Goal: Information Seeking & Learning: Find specific fact

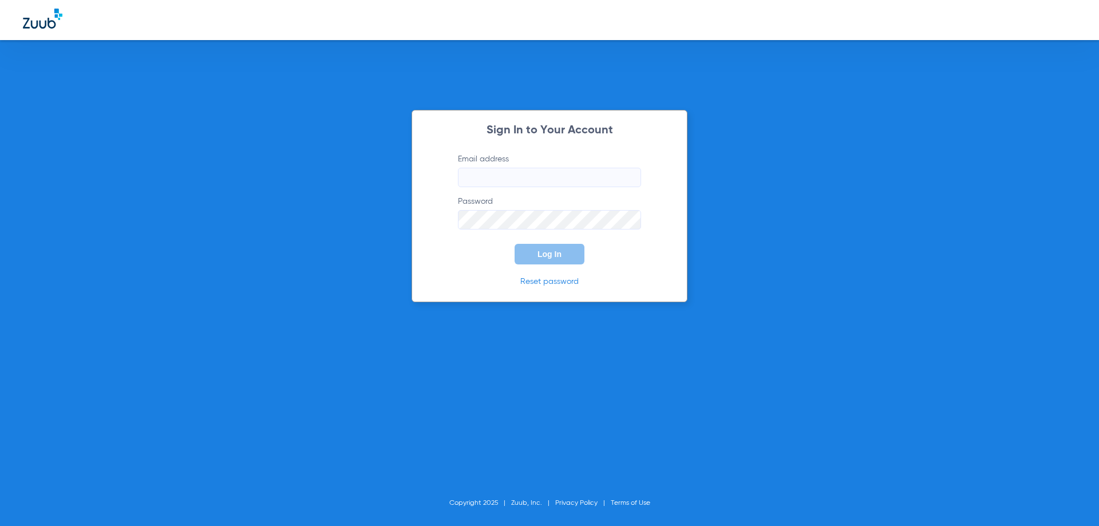
type input "[EMAIL_ADDRESS][DOMAIN_NAME]"
click at [523, 271] on div "Sign In to Your Account Email address [EMAIL_ADDRESS][DOMAIN_NAME] Password Log…" at bounding box center [550, 206] width 276 height 192
click at [534, 255] on button "Log In" at bounding box center [550, 254] width 70 height 21
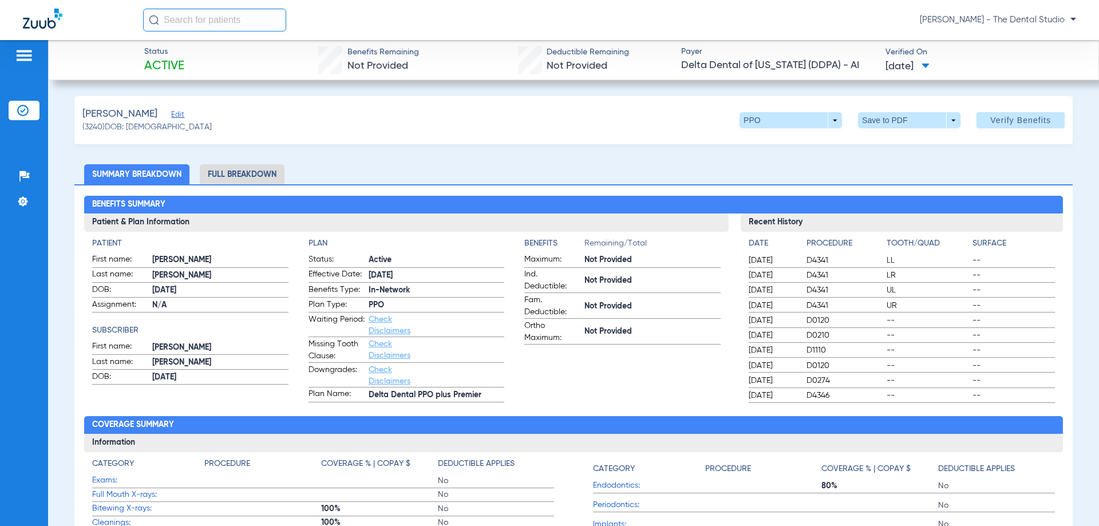
click at [171, 118] on span "Edit" at bounding box center [176, 116] width 10 height 11
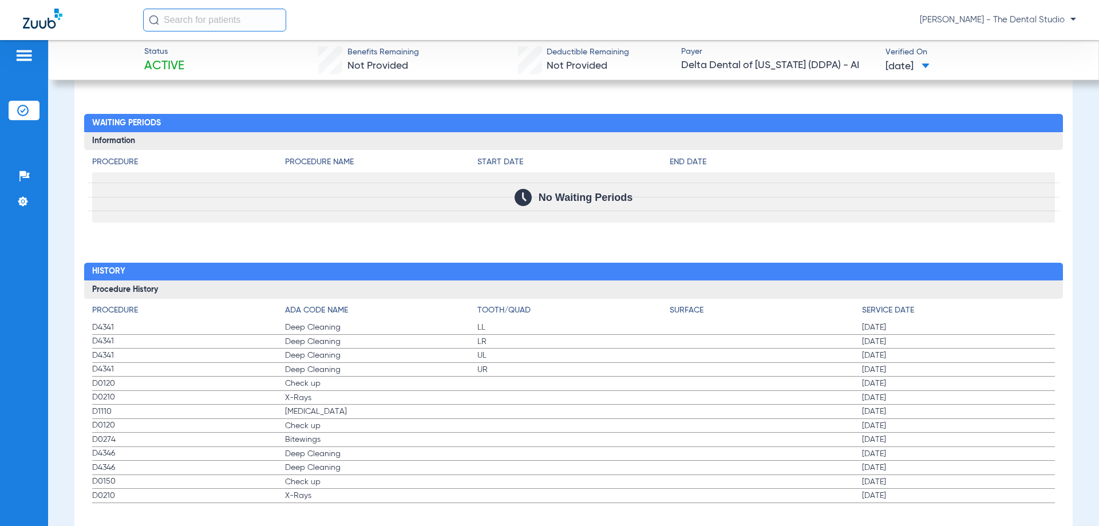
scroll to position [1379, 0]
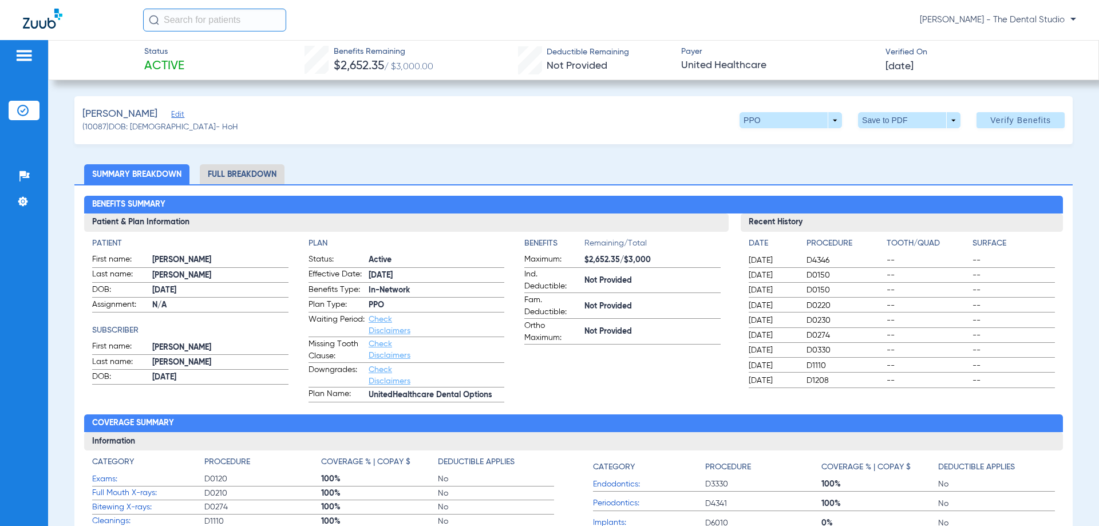
click at [531, 414] on div "Benefits Summary Patient & Plan Information Patient First name: OFELIA Last nam…" at bounding box center [573, 403] width 999 height 439
click at [577, 388] on app-benefits-information "Benefits Remaining/Total Maximum: $2,652.35/$3,000 Ind. Deductible: Not Provide…" at bounding box center [622, 320] width 196 height 165
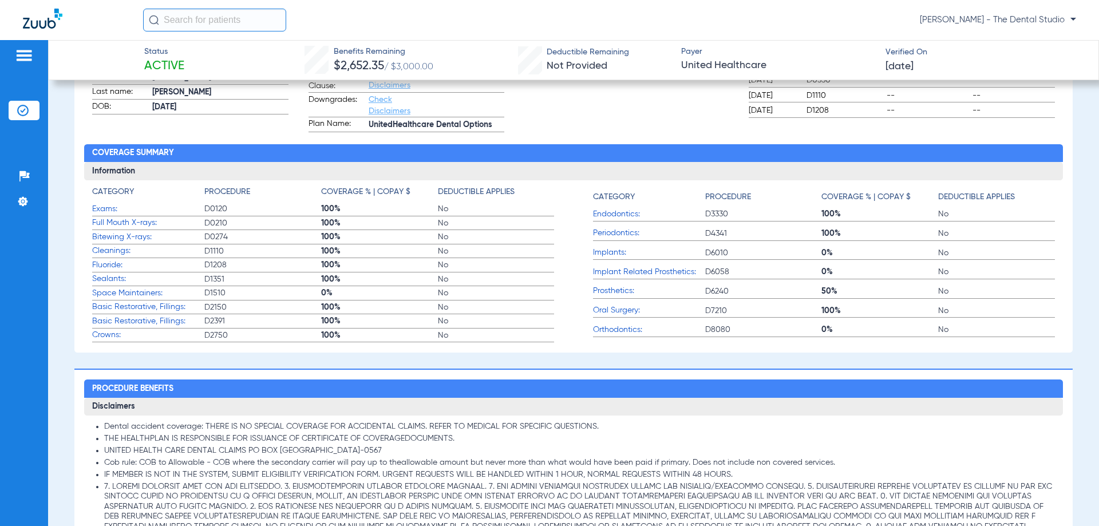
scroll to position [286, 0]
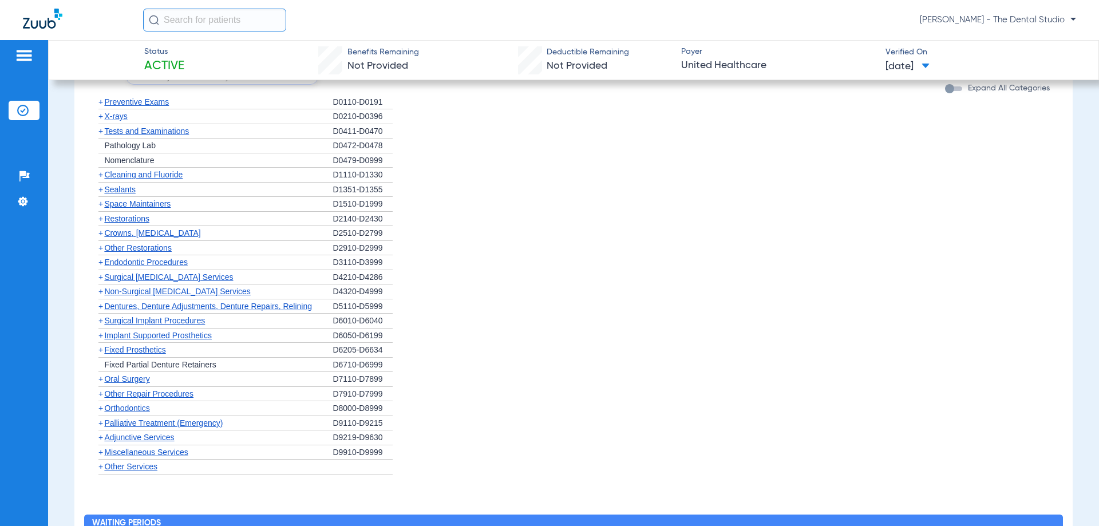
scroll to position [1260, 0]
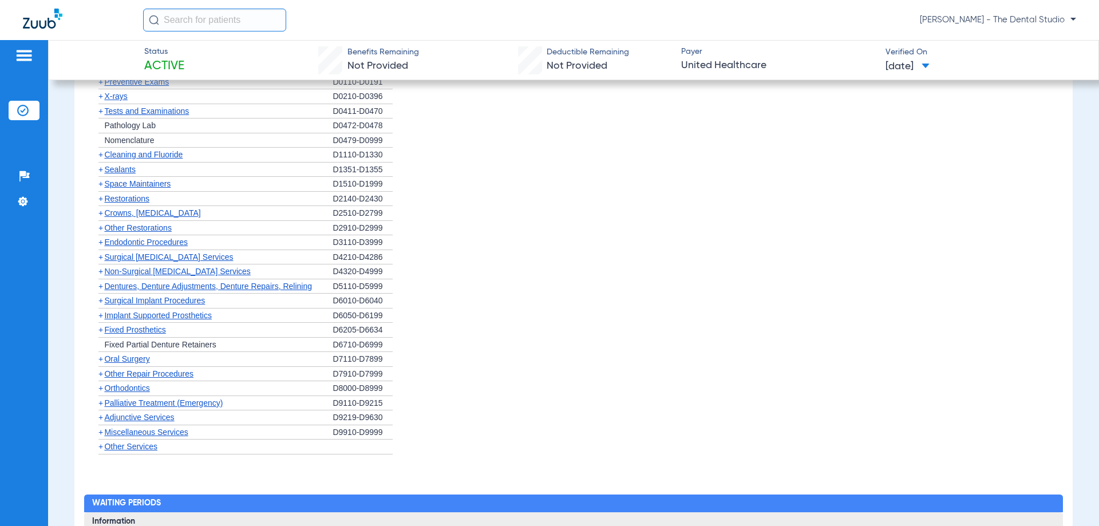
click at [133, 315] on span "Implant Supported Prosthetics" at bounding box center [158, 315] width 108 height 9
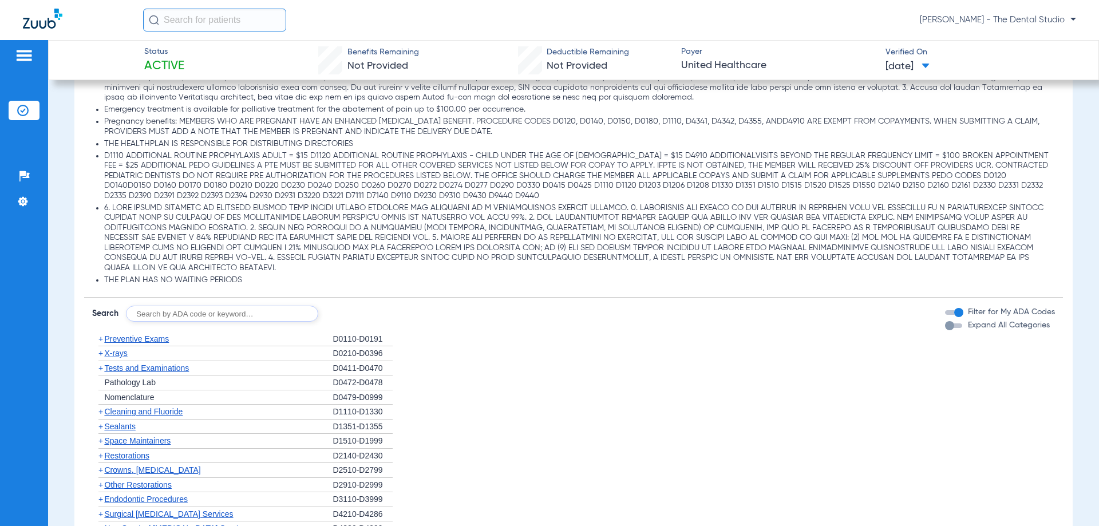
scroll to position [1031, 0]
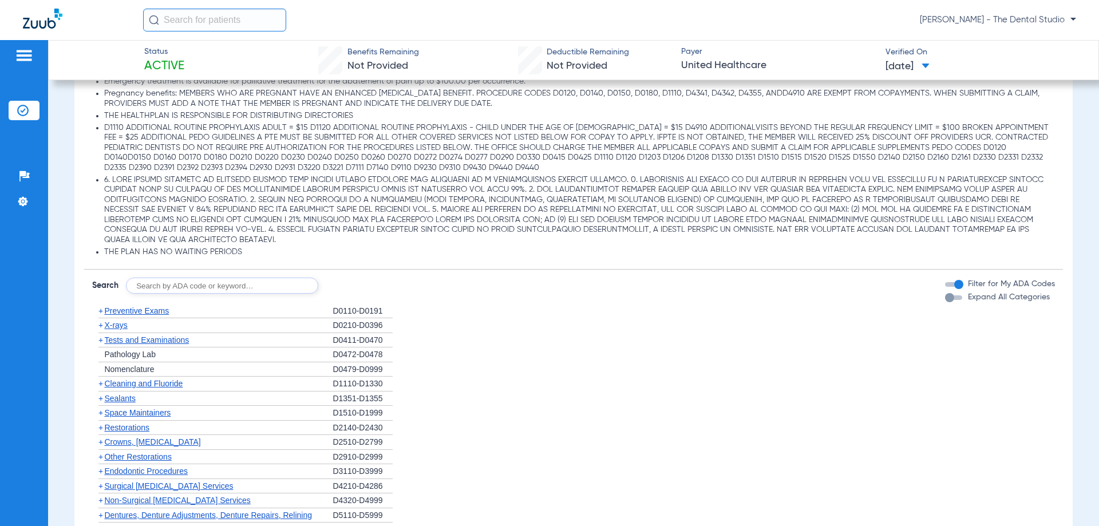
click at [262, 295] on div "Disclaimers Dental accident coverage: THERE IS NO SPECIAL COVERAGE FOR ACCIDENT…" at bounding box center [573, 201] width 979 height 1115
type input "6010"
click button "Search" at bounding box center [360, 286] width 45 height 16
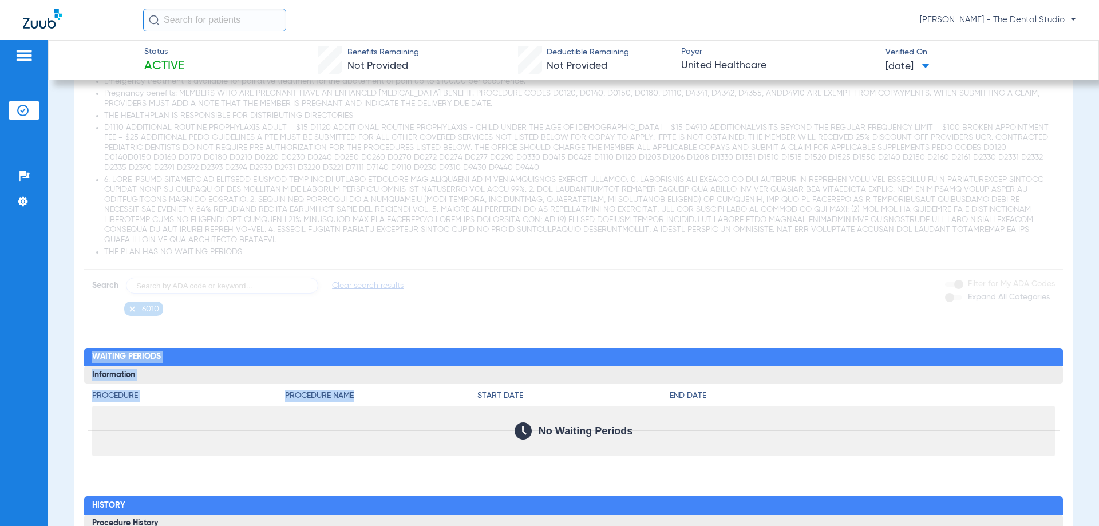
drag, startPoint x: 235, startPoint y: 315, endPoint x: 356, endPoint y: 400, distance: 147.9
click at [356, 400] on div "Procedure Benefits Disclaimers Dental accident coverage: THERE IS NO SPECIAL CO…" at bounding box center [573, 135] width 999 height 1040
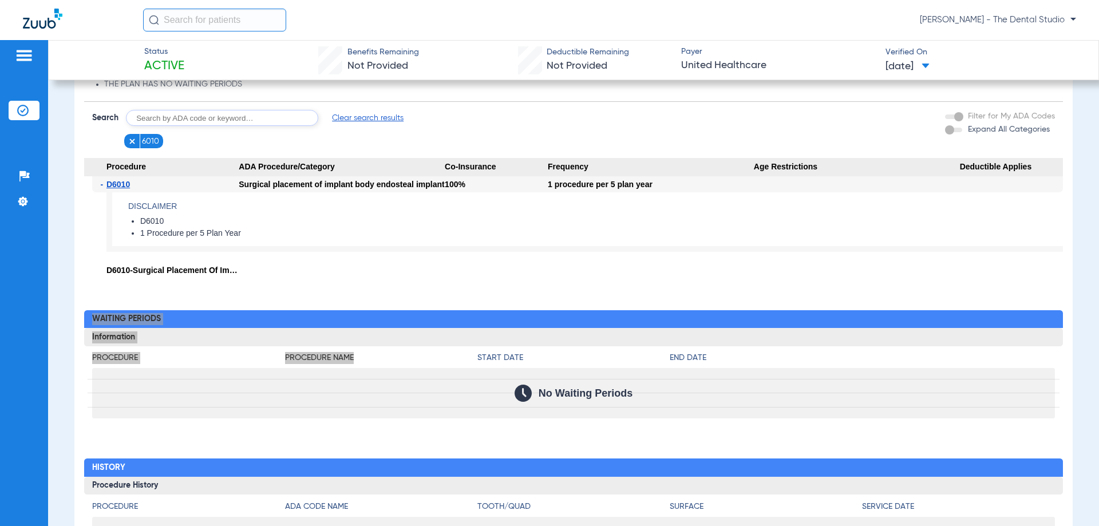
scroll to position [1202, 0]
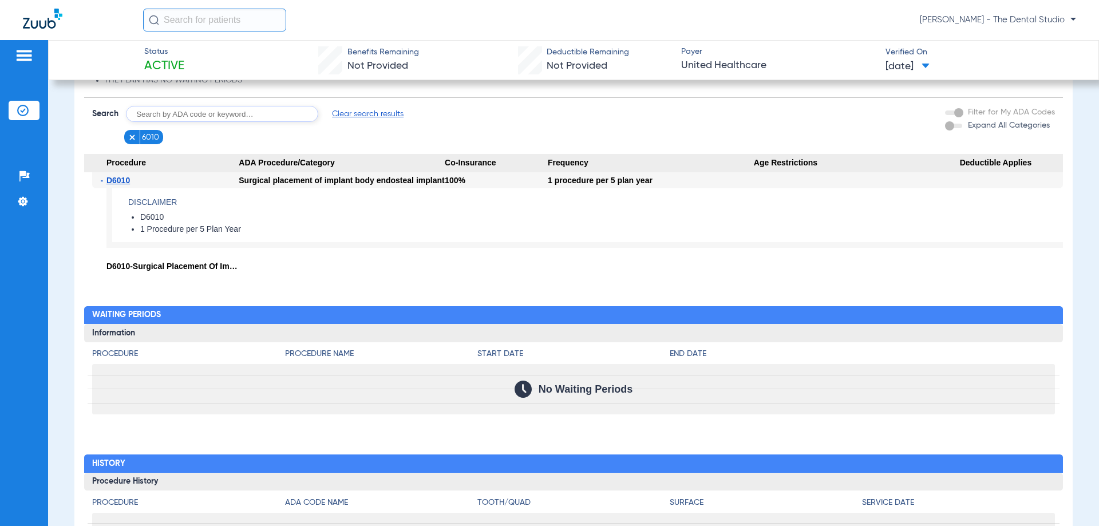
drag, startPoint x: 159, startPoint y: 111, endPoint x: 157, endPoint y: 118, distance: 7.0
click at [160, 112] on input "text" at bounding box center [222, 114] width 192 height 16
type input "5110"
click button "Search" at bounding box center [360, 114] width 45 height 16
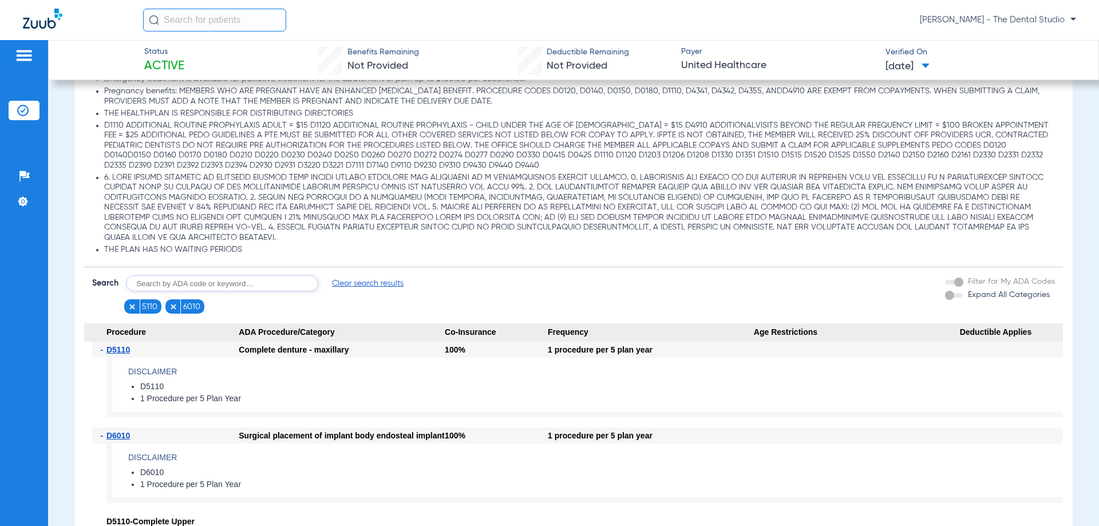
scroll to position [916, 0]
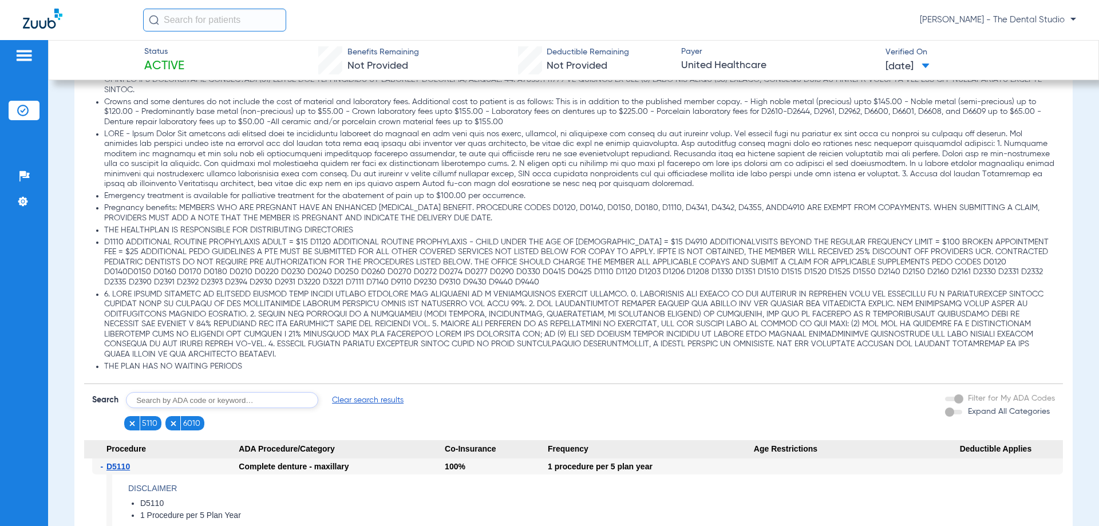
click at [165, 406] on input "text" at bounding box center [222, 400] width 192 height 16
type input "0120"
click button "Search" at bounding box center [360, 400] width 45 height 16
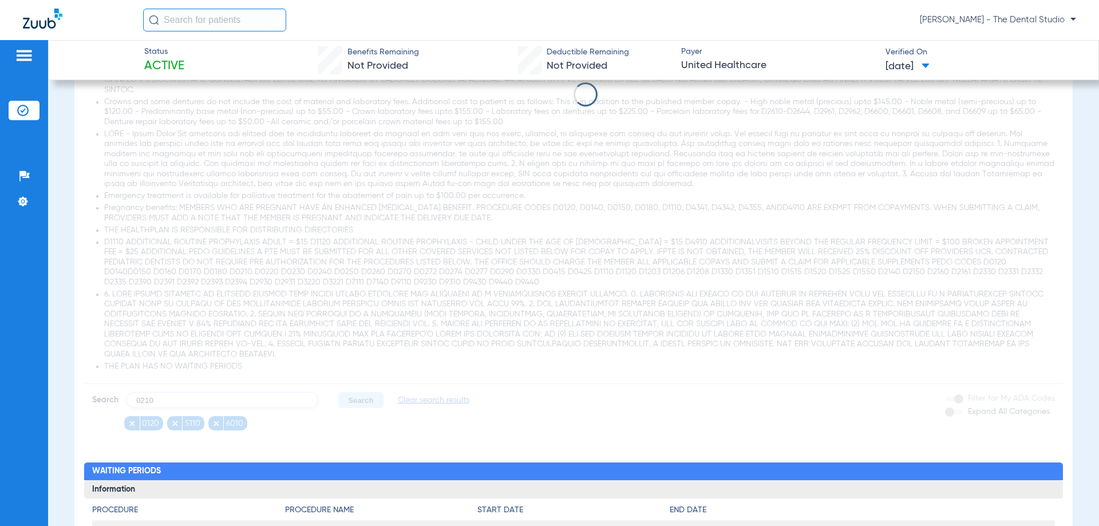
type input "0210"
click button "Search" at bounding box center [360, 400] width 45 height 16
type input "1110"
click button "Search" at bounding box center [360, 400] width 45 height 16
type input ".2393"
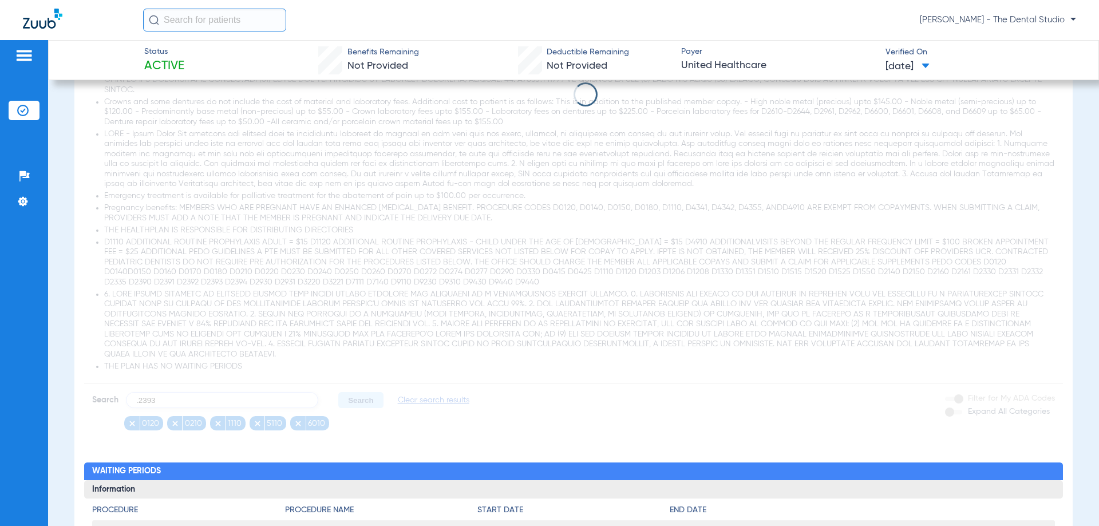
click button "Search" at bounding box center [360, 400] width 45 height 16
type input "3310"
click button "Search" at bounding box center [360, 400] width 45 height 16
type input "4341"
click button "Search" at bounding box center [360, 400] width 45 height 16
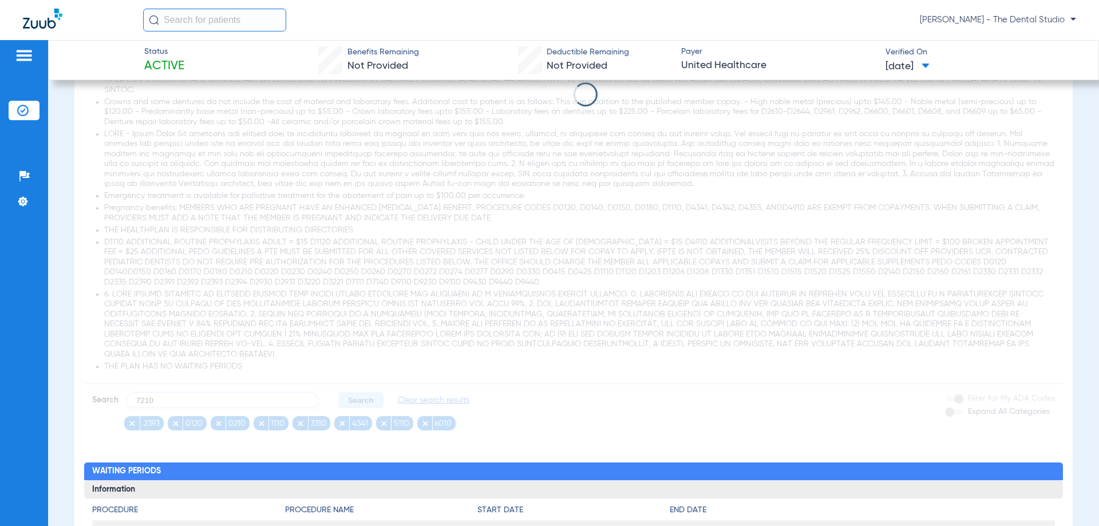
type input "7210"
click button "Search" at bounding box center [360, 400] width 45 height 16
type input "2740"
click button "Search" at bounding box center [360, 400] width 45 height 16
type input "5110.1206"
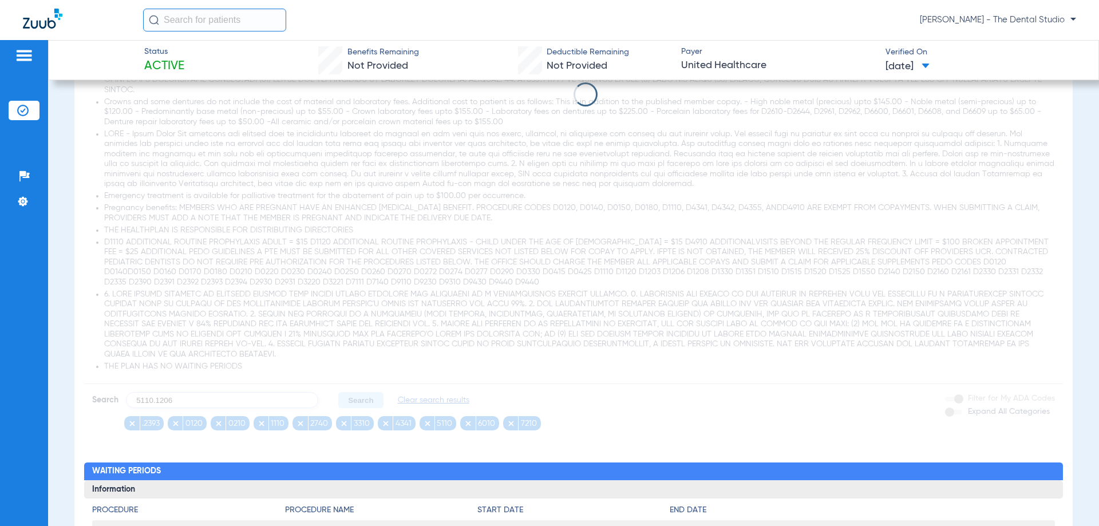
click button "Search" at bounding box center [360, 400] width 45 height 16
type input "1351"
click button "Search" at bounding box center [360, 400] width 45 height 16
type input "0274"
click button "Search" at bounding box center [360, 400] width 45 height 16
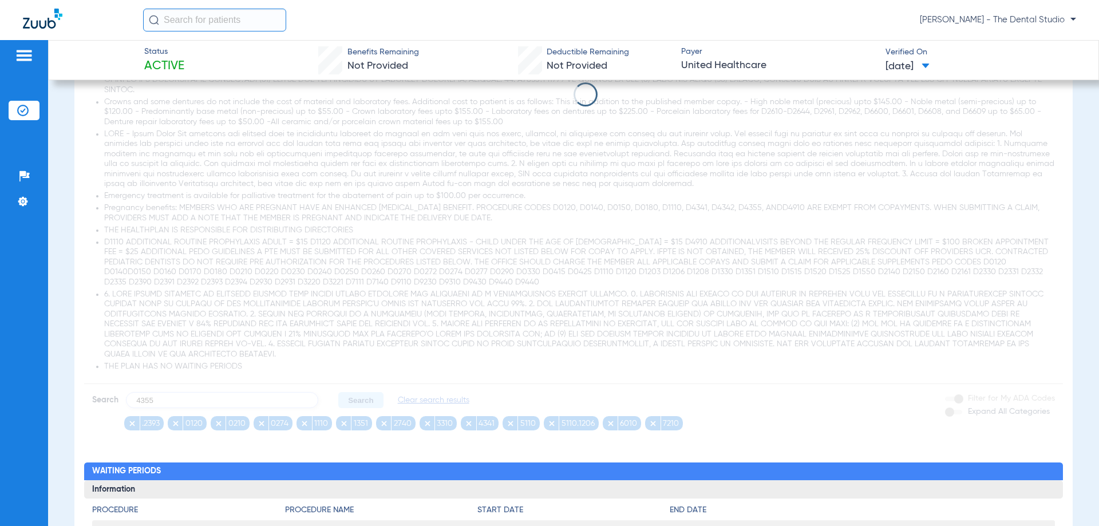
type input "4355"
click button "Search" at bounding box center [360, 400] width 45 height 16
type input "4910"
click button "Search" at bounding box center [360, 400] width 45 height 16
click at [274, 403] on app-loading-indicator at bounding box center [573, 94] width 979 height 672
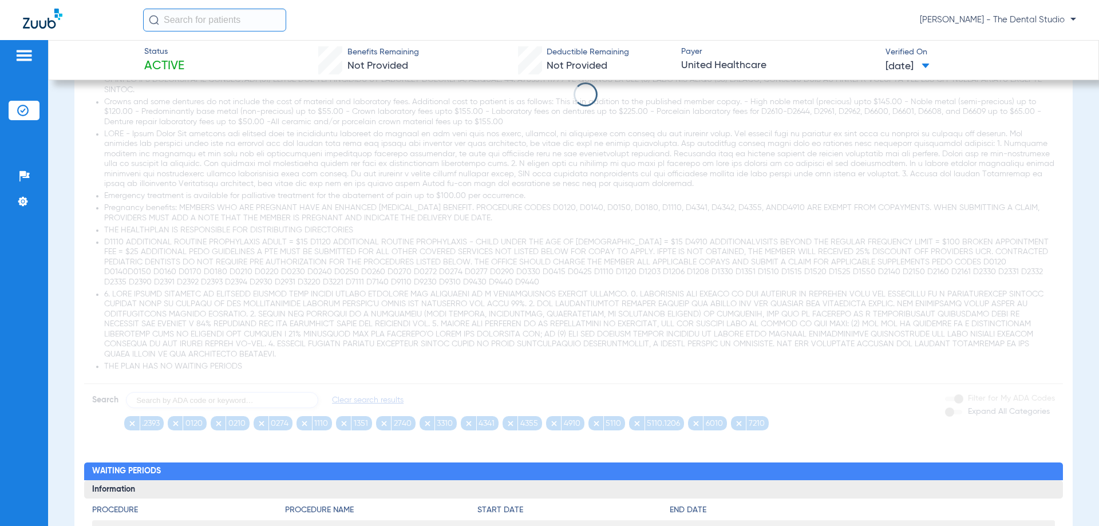
click at [272, 402] on app-loading-indicator at bounding box center [573, 94] width 979 height 672
click at [271, 403] on app-loading-indicator at bounding box center [573, 94] width 979 height 672
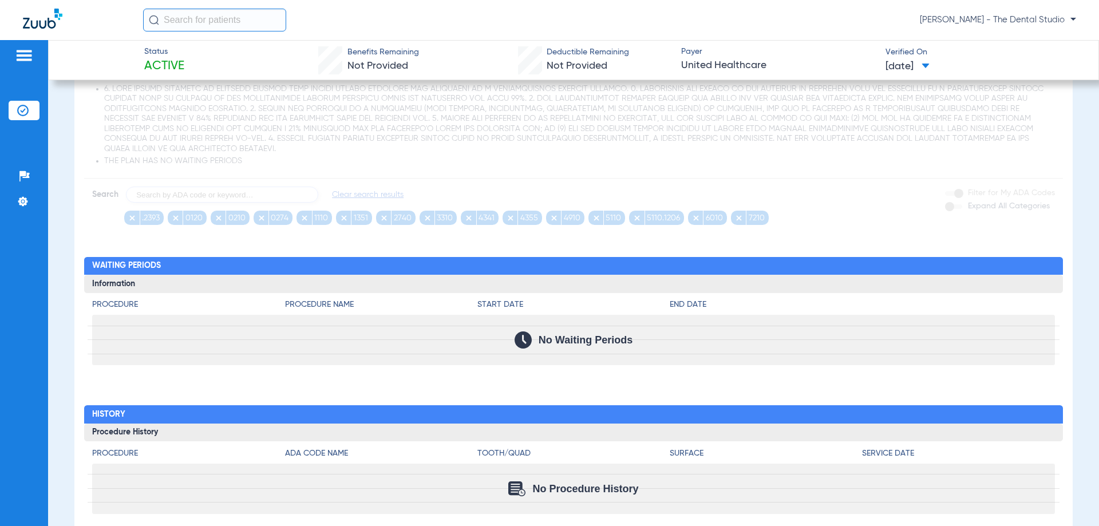
scroll to position [1188, 0]
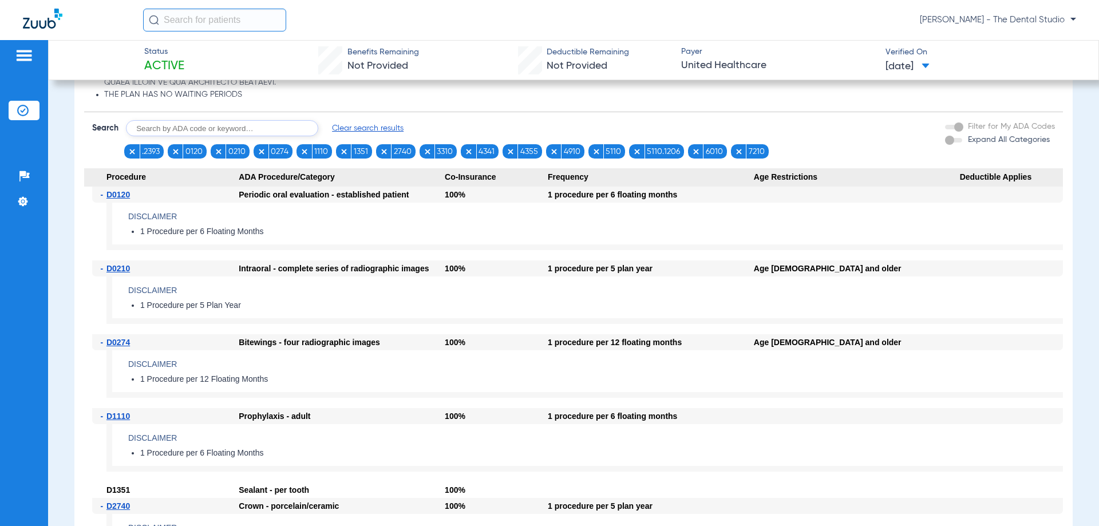
click at [216, 127] on input "text" at bounding box center [222, 128] width 192 height 16
type input "2393"
click button "Search" at bounding box center [360, 128] width 45 height 16
